Goal: Task Accomplishment & Management: Complete application form

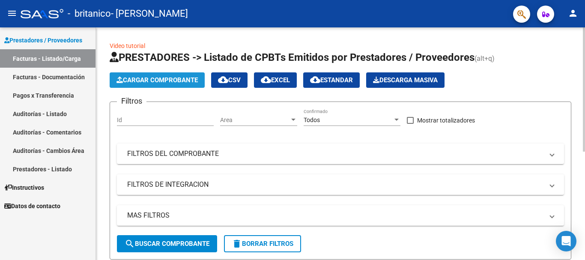
click at [181, 82] on span "Cargar Comprobante" at bounding box center [156, 80] width 81 height 8
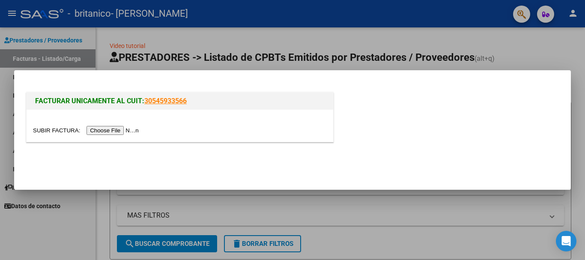
click at [123, 131] on input "file" at bounding box center [87, 130] width 108 height 9
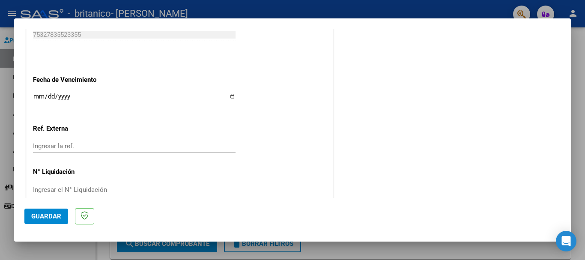
scroll to position [568, 0]
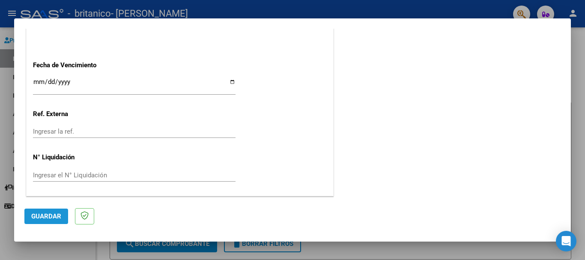
click at [51, 220] on button "Guardar" at bounding box center [46, 215] width 44 height 15
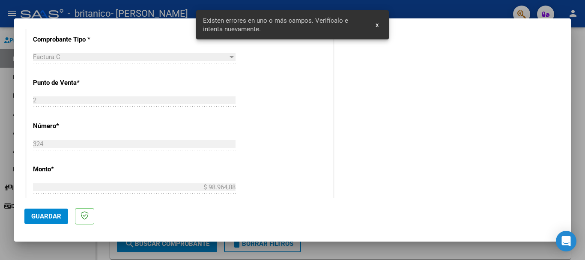
scroll to position [198, 0]
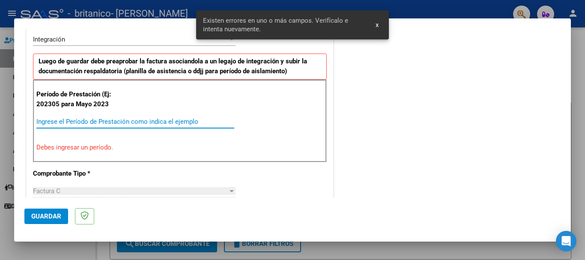
click at [105, 125] on input "Ingrese el Período de Prestación como indica el ejemplo" at bounding box center [135, 122] width 198 height 8
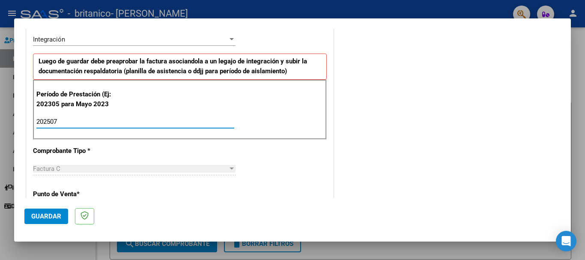
type input "202507"
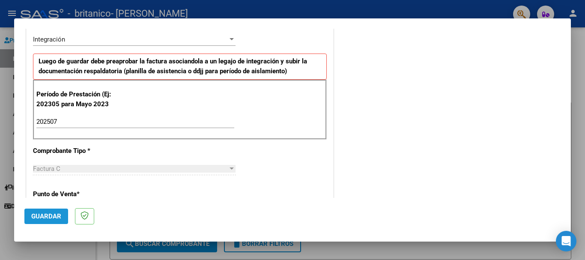
click at [43, 219] on span "Guardar" at bounding box center [46, 216] width 30 height 8
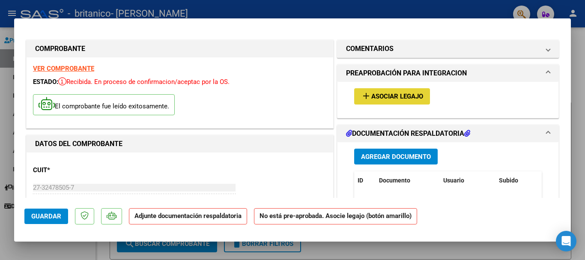
click at [399, 92] on button "add Asociar Legajo" at bounding box center [392, 96] width 76 height 16
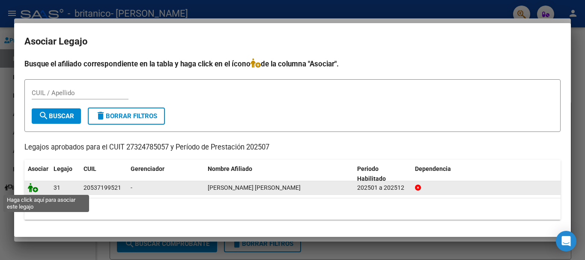
click at [35, 187] on icon at bounding box center [33, 187] width 10 height 9
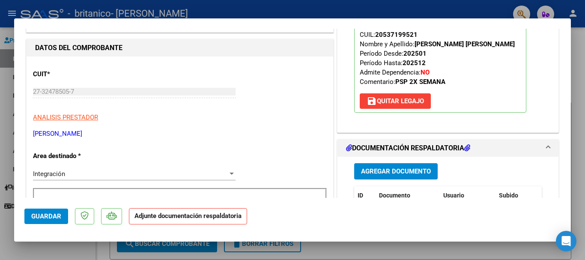
scroll to position [89, 0]
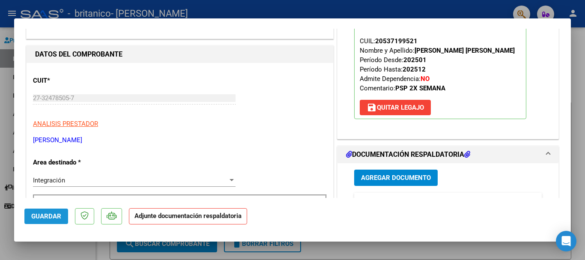
click at [53, 221] on button "Guardar" at bounding box center [46, 215] width 44 height 15
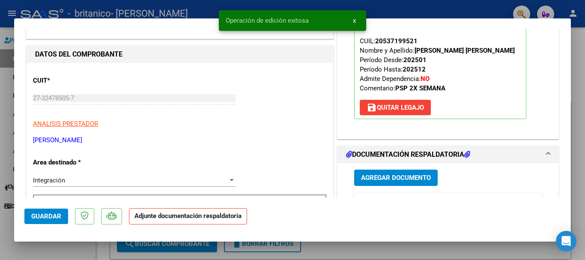
click at [214, 218] on strong "Adjunte documentación respaldatoria" at bounding box center [187, 216] width 107 height 8
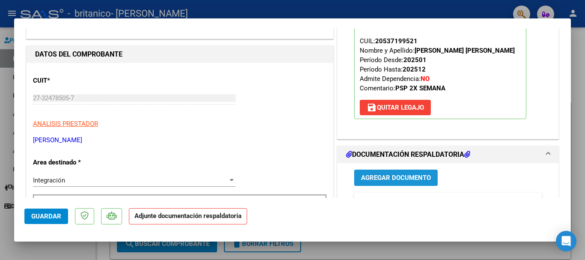
click at [401, 176] on span "Agregar Documento" at bounding box center [396, 178] width 70 height 8
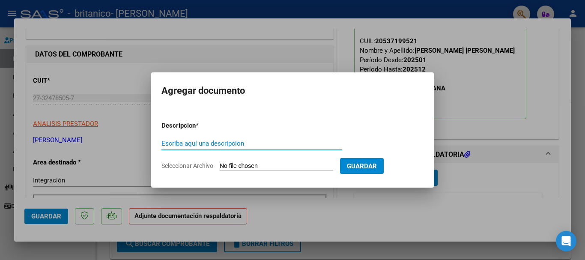
click at [257, 144] on input "Escriba aquí una descripcion" at bounding box center [251, 144] width 181 height 8
click at [172, 143] on input "ASITENCIA" at bounding box center [251, 144] width 181 height 8
type input "ASISTENCIA"
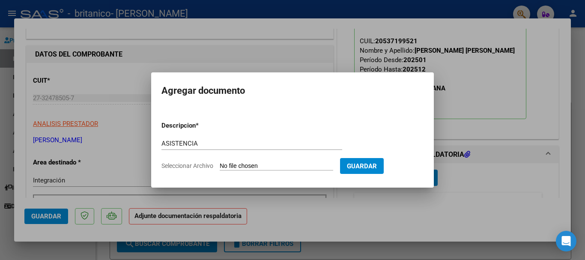
click at [261, 164] on input "Seleccionar Archivo" at bounding box center [276, 166] width 113 height 8
type input "C:\fakepath\IMG-20250811-WA0026.jpg"
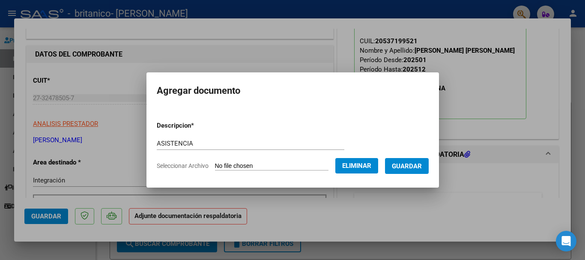
click at [413, 166] on span "Guardar" at bounding box center [407, 166] width 30 height 8
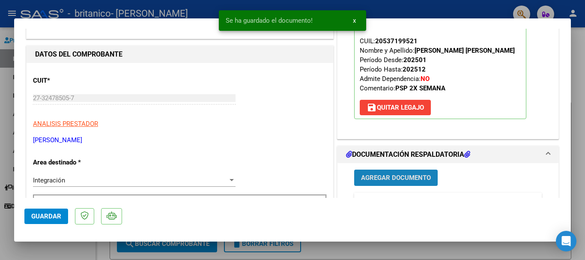
click at [406, 178] on span "Agregar Documento" at bounding box center [396, 178] width 70 height 8
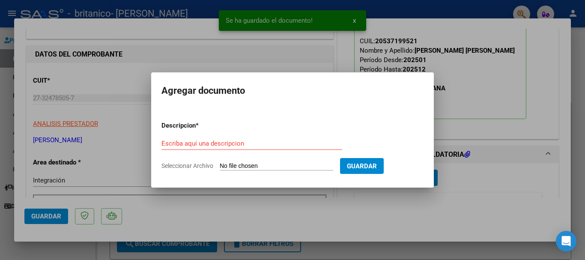
click at [255, 166] on input "Seleccionar Archivo" at bounding box center [276, 166] width 113 height 8
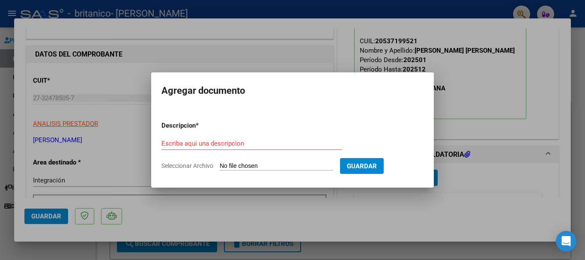
type input "C:\fakepath\AFIP - Administración Federal de Ingresos Públicos (4).pdf"
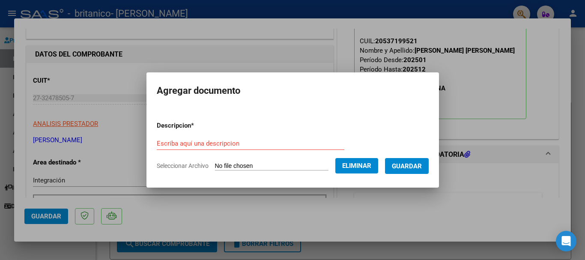
click at [200, 134] on form "Descripcion * Escriba aquí una descripcion Seleccionar Archivo Eliminar Guardar" at bounding box center [293, 145] width 272 height 62
click at [200, 143] on input "Escriba aquí una descripcion" at bounding box center [250, 144] width 187 height 8
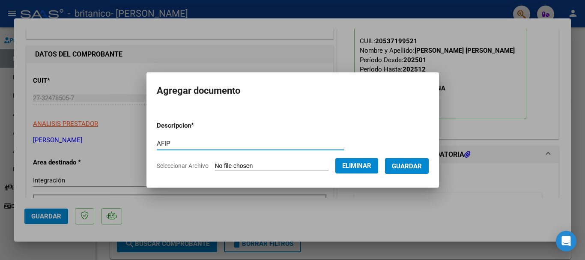
type input "AFIP"
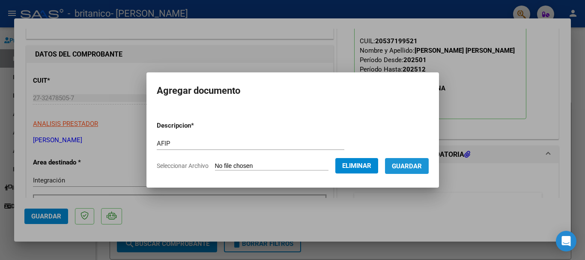
click at [413, 163] on span "Guardar" at bounding box center [407, 166] width 30 height 8
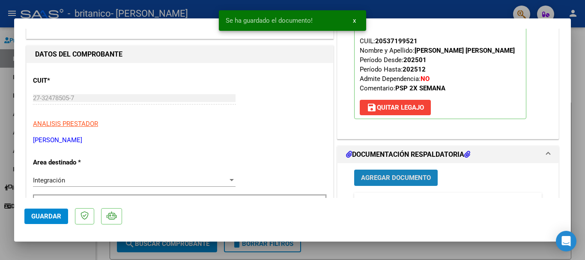
click at [391, 175] on span "Agregar Documento" at bounding box center [396, 178] width 70 height 8
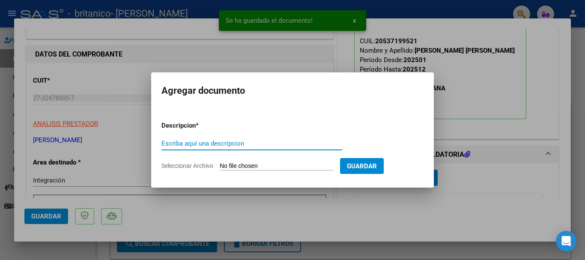
click at [237, 167] on input "Seleccionar Archivo" at bounding box center [276, 166] width 113 height 8
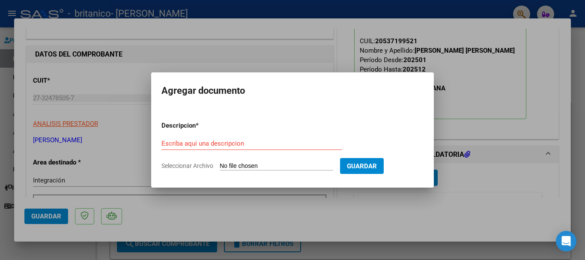
type input "C:\fakepath\Constatación de Comprobantes _ AFIP324.pdf"
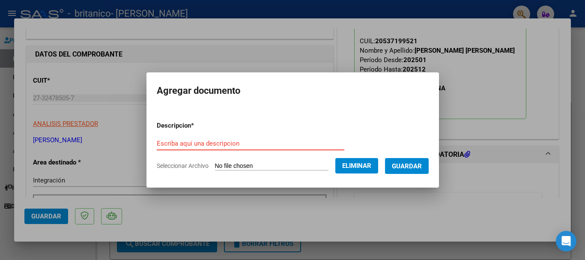
click at [205, 146] on input "Escriba aquí una descripcion" at bounding box center [250, 144] width 187 height 8
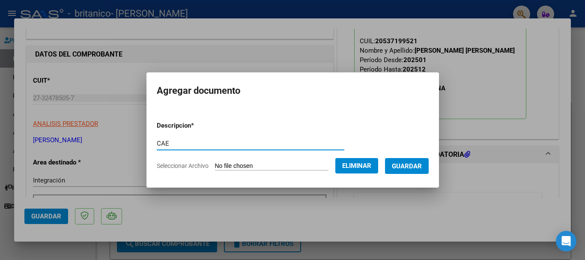
type input "CAE"
click at [421, 166] on span "Guardar" at bounding box center [407, 166] width 30 height 8
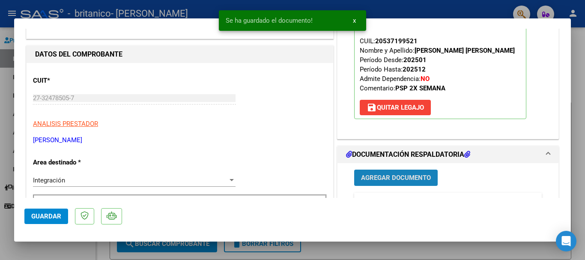
click at [406, 175] on span "Agregar Documento" at bounding box center [396, 178] width 70 height 8
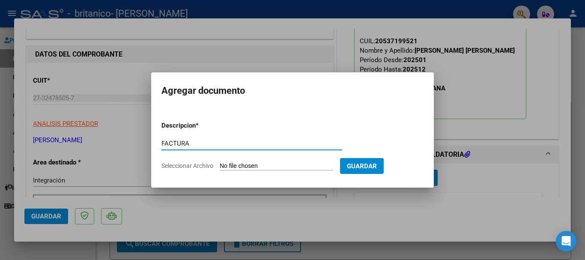
type input "FACTURA"
click at [276, 167] on input "Seleccionar Archivo" at bounding box center [276, 166] width 113 height 8
type input "C:\fakepath\27324785057_011_00002_00000324.pdf"
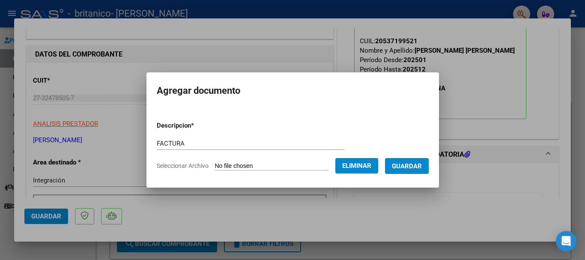
click at [414, 170] on button "Guardar" at bounding box center [407, 166] width 44 height 16
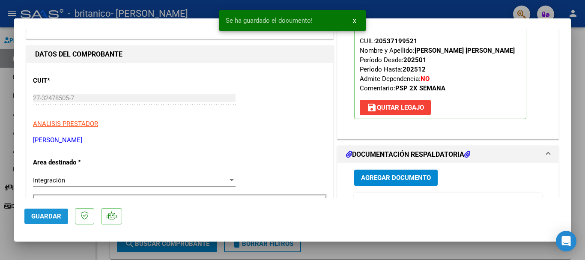
click at [44, 216] on span "Guardar" at bounding box center [46, 216] width 30 height 8
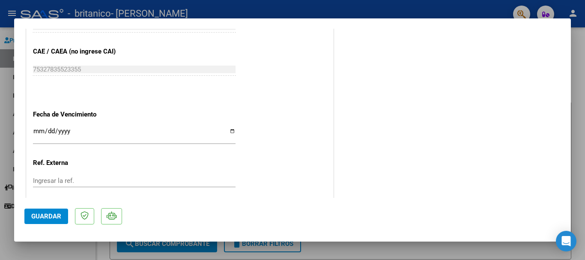
scroll to position [597, 0]
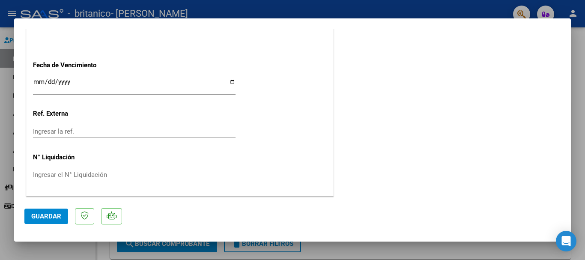
click at [50, 215] on span "Guardar" at bounding box center [46, 216] width 30 height 8
click at [49, 218] on span "Guardar" at bounding box center [46, 216] width 30 height 8
